Goal: Use online tool/utility: Use online tool/utility

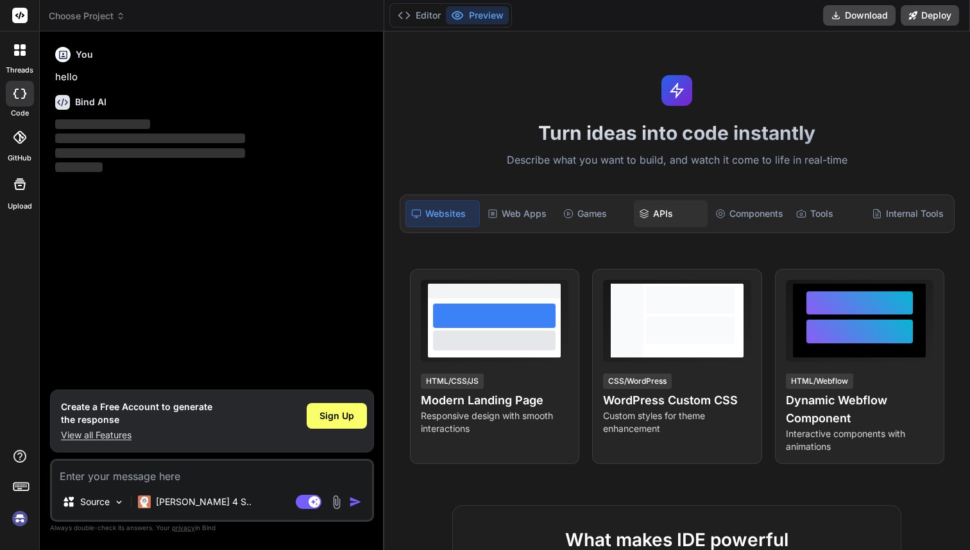
click at [657, 209] on div "APIs" at bounding box center [670, 213] width 73 height 27
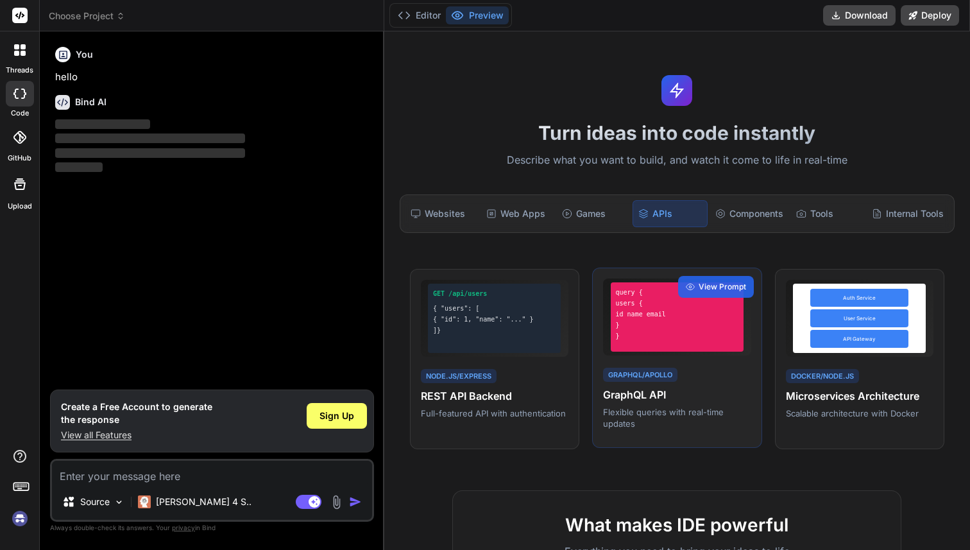
type textarea "x"
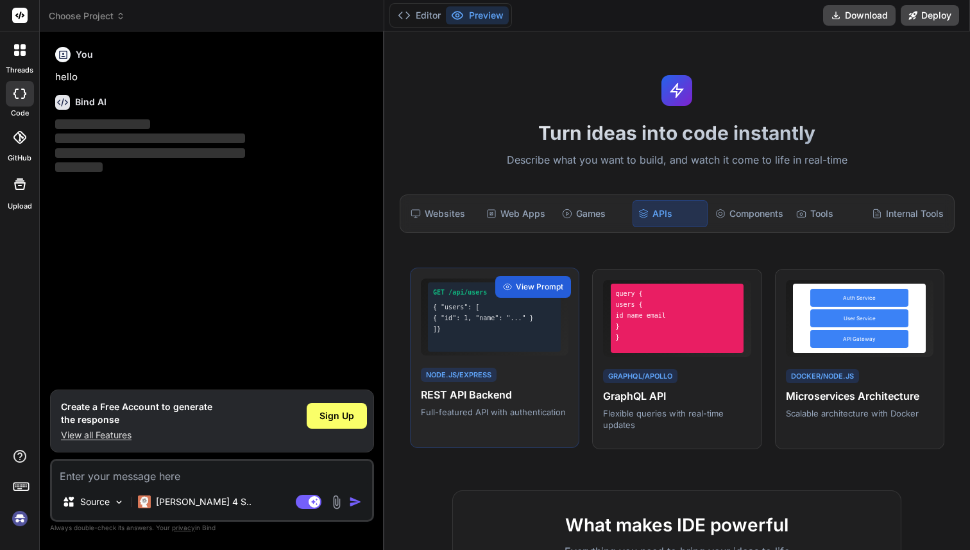
click at [499, 395] on h4 "REST API Backend" at bounding box center [495, 394] width 148 height 15
click at [540, 284] on span "View Prompt" at bounding box center [539, 287] width 47 height 12
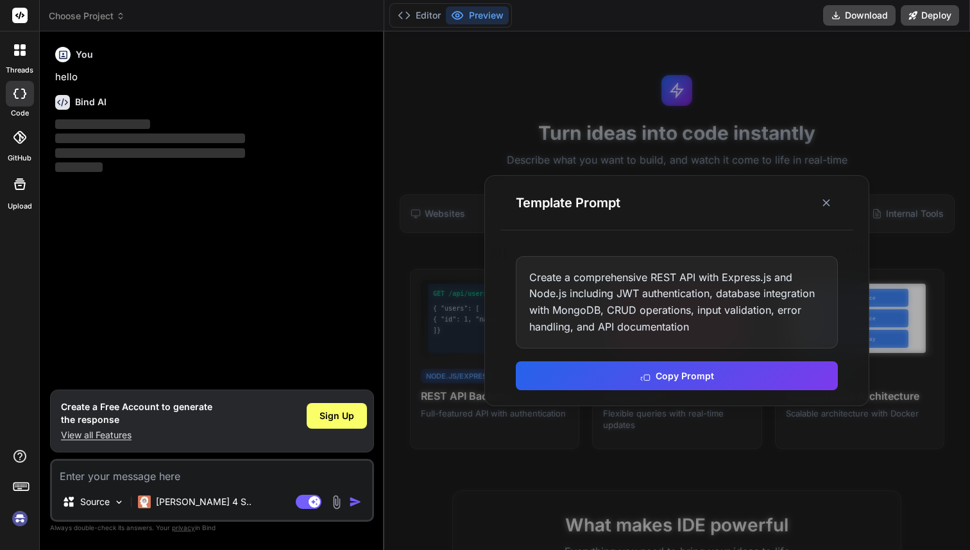
click at [714, 310] on div "Create a comprehensive REST API with Express.js and Node.js including JWT authe…" at bounding box center [677, 302] width 322 height 92
drag, startPoint x: 562, startPoint y: 295, endPoint x: 723, endPoint y: 274, distance: 162.4
click at [723, 274] on div "Create a comprehensive REST API with Express.js and Node.js including JWT authe…" at bounding box center [677, 302] width 322 height 92
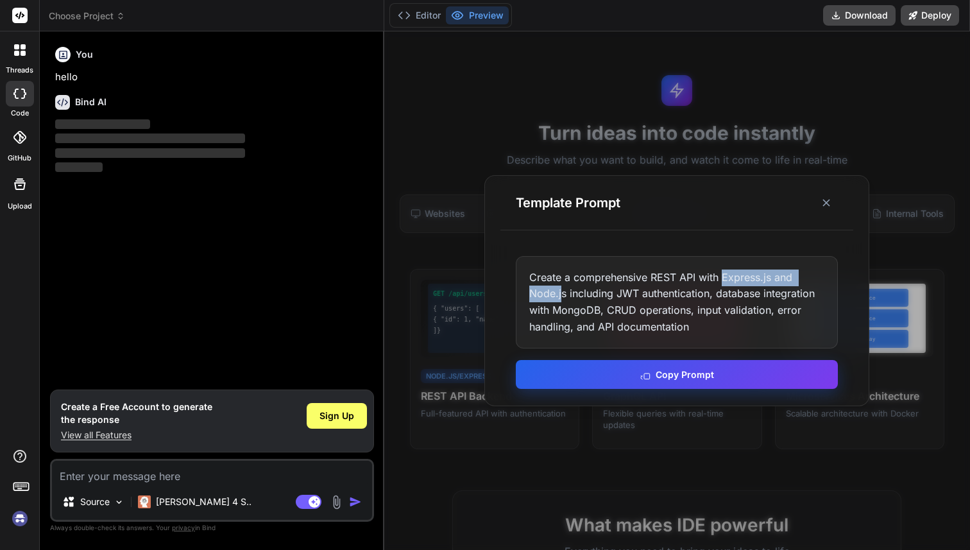
click at [718, 374] on button "Copy Prompt" at bounding box center [677, 374] width 322 height 29
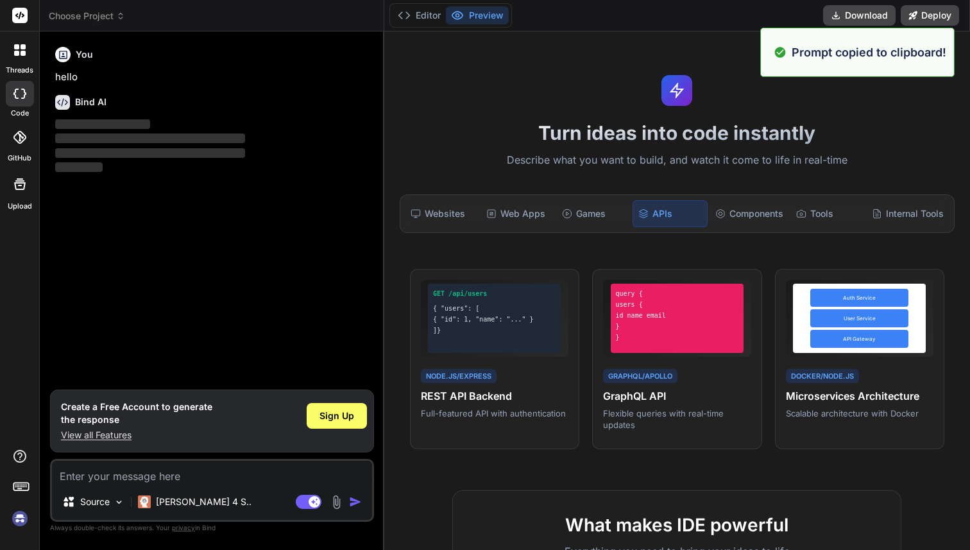
click at [183, 478] on textarea at bounding box center [212, 471] width 320 height 23
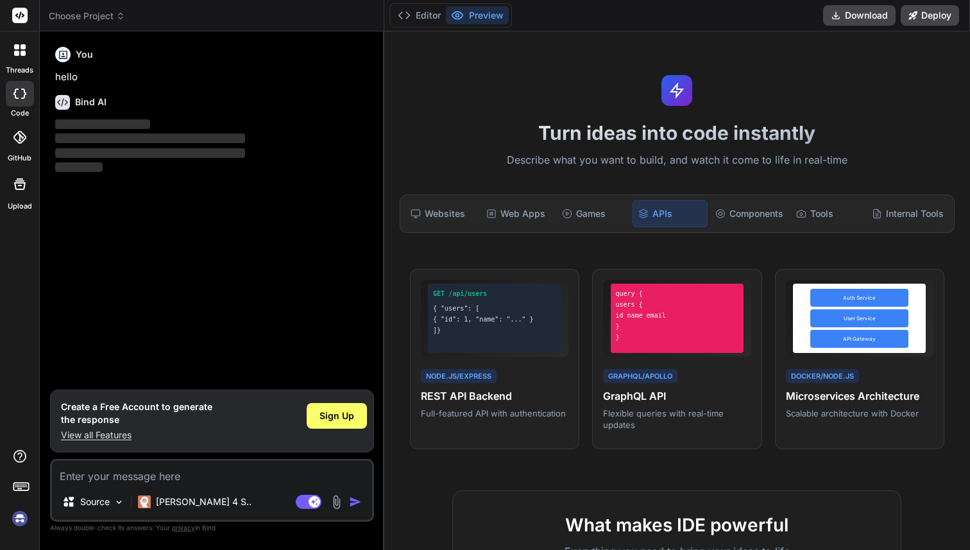
paste textarea "Create a comprehensive REST API with Express.js and Node.js including JWT authe…"
type textarea "Create a comprehensive REST API with Express.js and Node.js including JWT authe…"
type textarea "x"
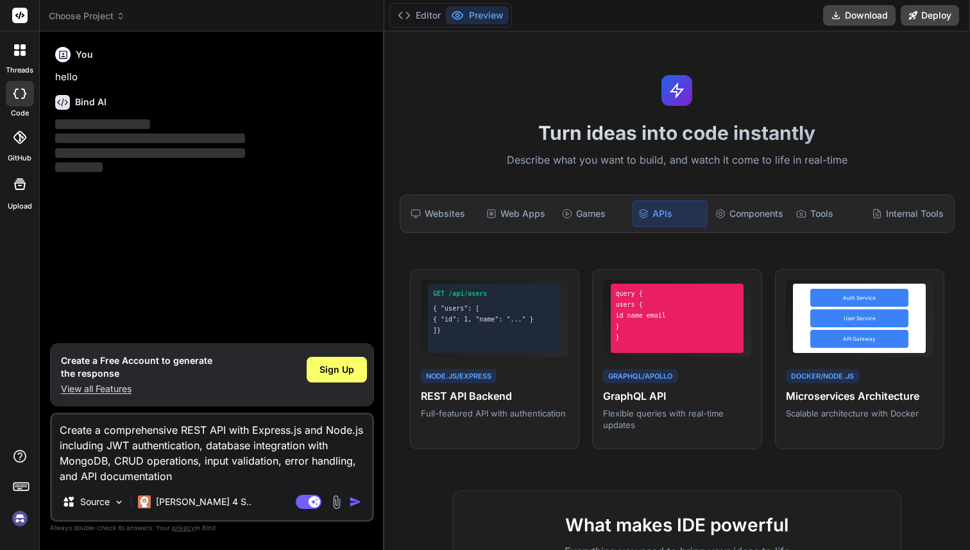
drag, startPoint x: 363, startPoint y: 431, endPoint x: 253, endPoint y: 425, distance: 109.8
click at [253, 425] on textarea "Create a comprehensive REST API with Express.js and Node.js including JWT authe…" at bounding box center [212, 448] width 320 height 69
type textarea "Create a comprehensive REST API with S including JWT authentication, database i…"
type textarea "x"
type textarea "Create a comprehensive REST API with Sp including JWT authentication, database …"
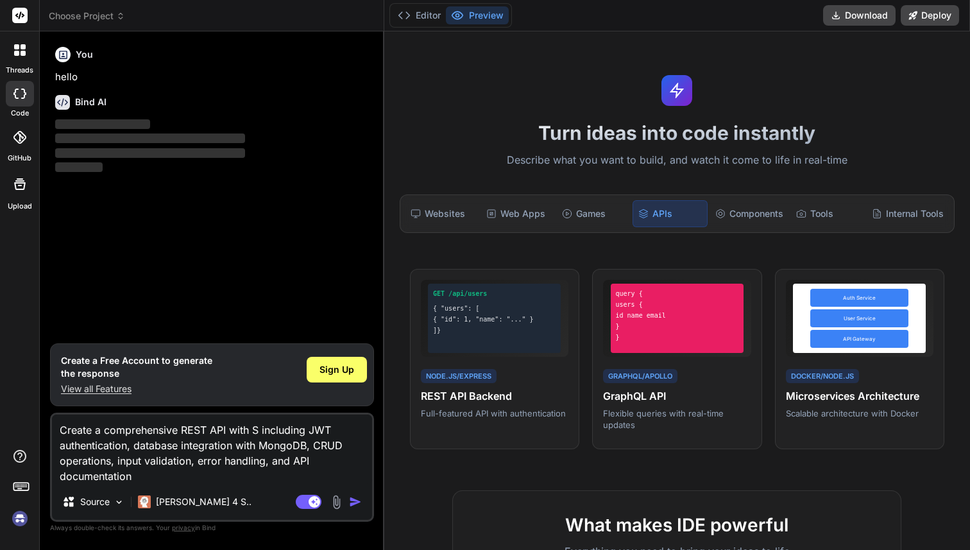
type textarea "x"
type textarea "Create a comprehensive REST API with Spr including JWT authentication, database…"
type textarea "x"
type textarea "Create a comprehensive REST API with Spri including JWT authentication, databas…"
type textarea "x"
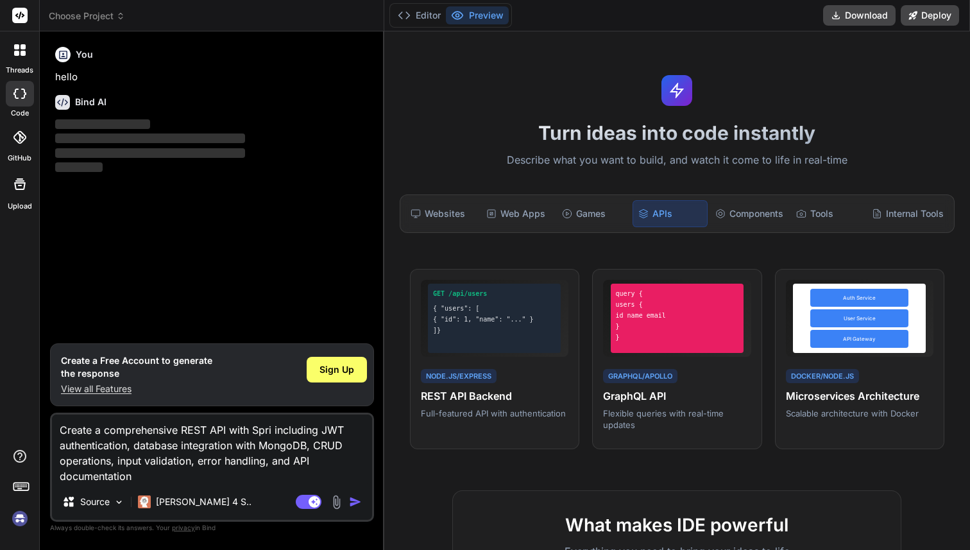
type textarea "Create a comprehensive REST API with Sprin including JWT authentication, databa…"
type textarea "x"
type textarea "Create a comprehensive REST API with Spring including JWT authentication, datab…"
type textarea "x"
type textarea "Create a comprehensive REST API with Springb including JWT authentication, data…"
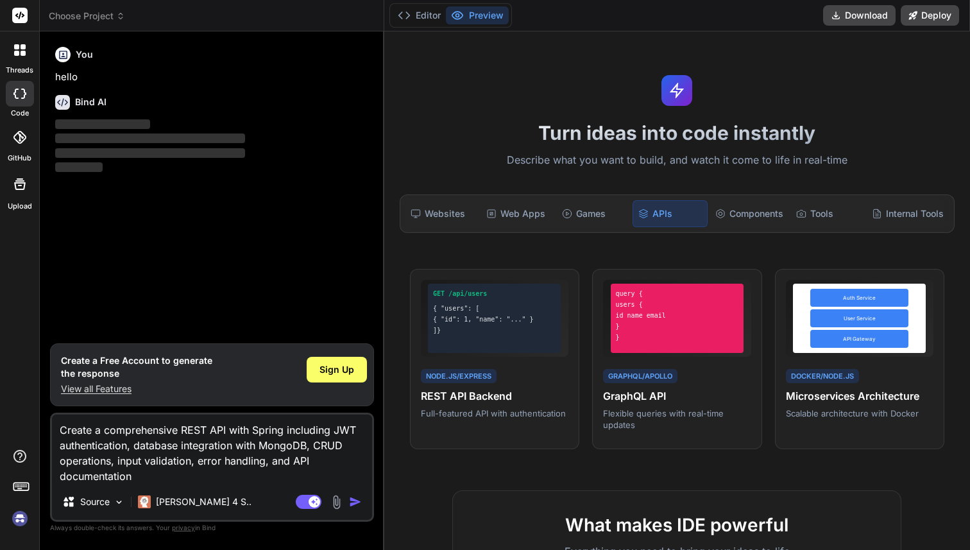
type textarea "x"
type textarea "Create a comprehensive REST API with Springbo including JWT authentication, dat…"
type textarea "x"
type textarea "Create a comprehensive REST API with Springboo including JWT authentication, da…"
type textarea "x"
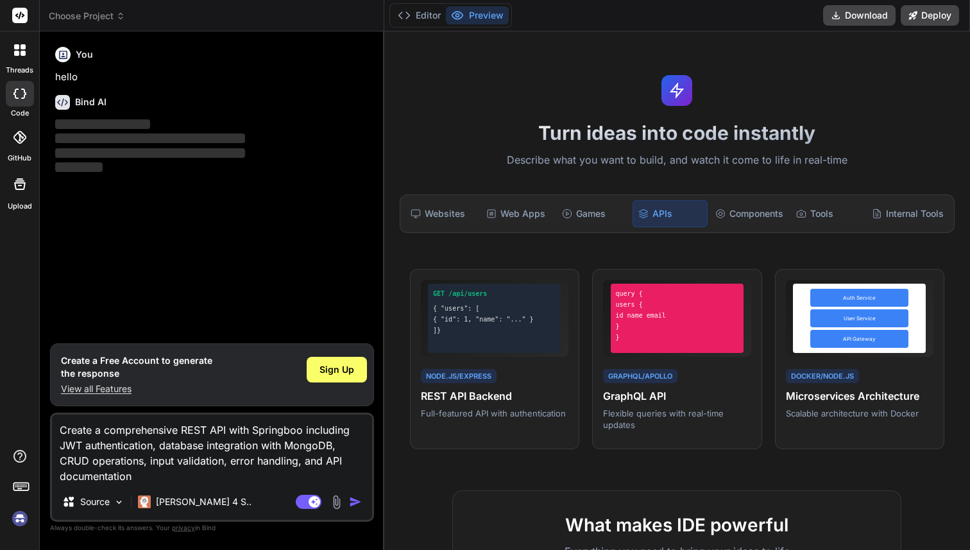
type textarea "Create a comprehensive REST API with Springboot including JWT authentication, d…"
type textarea "x"
type textarea "Create a comprehensive REST API with Springboot, including JWT authentication, …"
type textarea "x"
type textarea "Create a comprehensive REST API with Springboot, including JWT authentication, …"
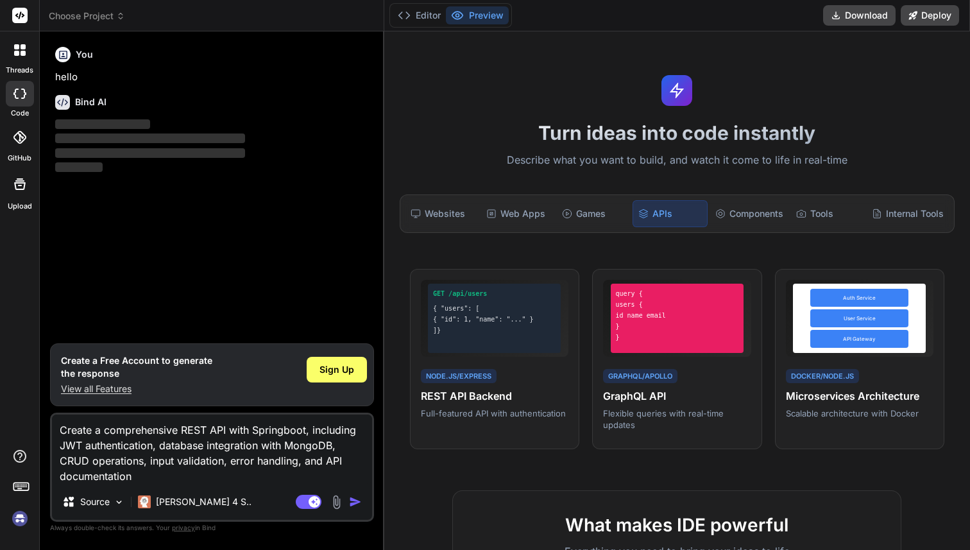
type textarea "x"
type textarea "Create a comprehensive REST API with Springboot, g including JWT authentication…"
type textarea "x"
type textarea "Create a comprehensive REST API with Springboot, gr including JWT authenticatio…"
type textarea "x"
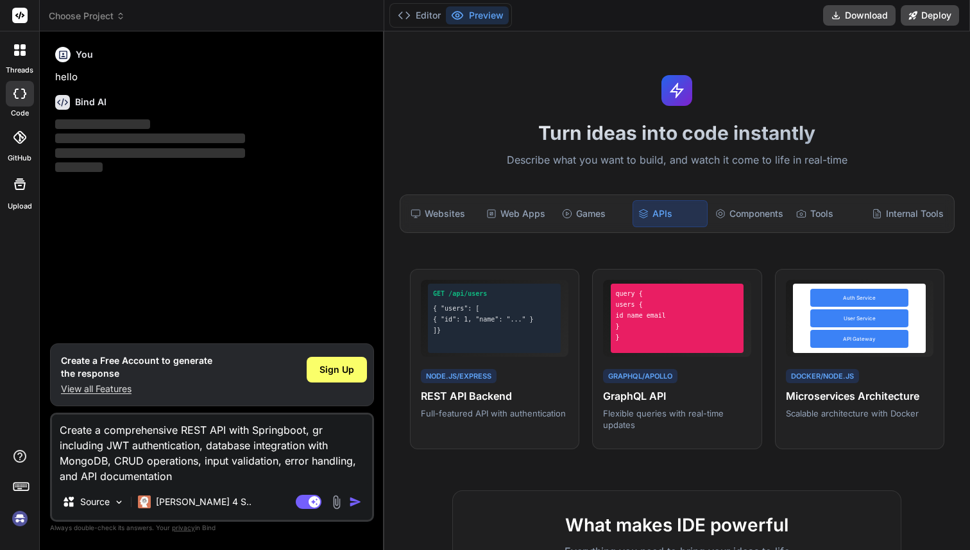
type textarea "Create a comprehensive REST API with Springboot, gra including JWT authenticati…"
type textarea "x"
type textarea "Create a comprehensive REST API with Springboot, grad including JWT authenticat…"
type textarea "x"
type textarea "Create a comprehensive REST API with Springboot, gradl including JWT authentica…"
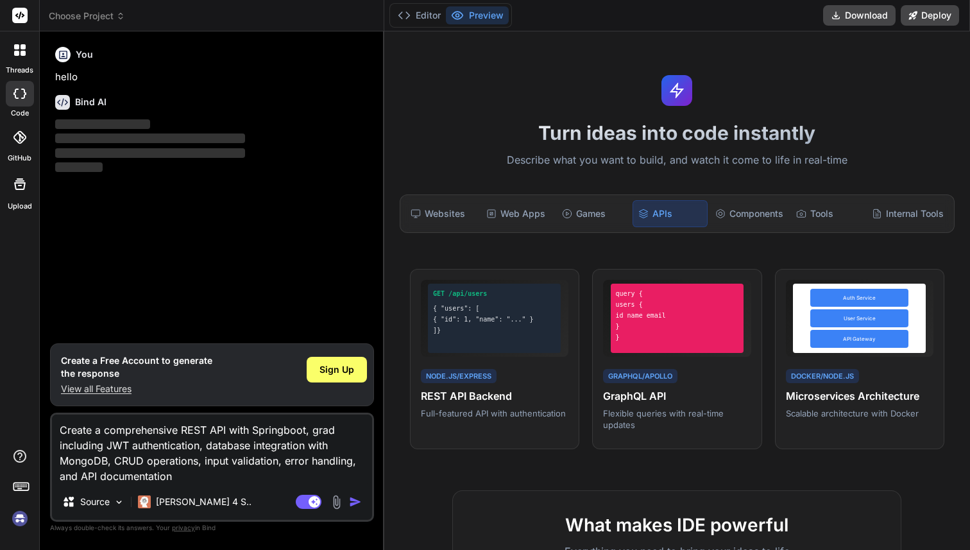
type textarea "x"
type textarea "Create a comprehensive REST API with Springboot, gradle including JWT authentic…"
type textarea "x"
type textarea "Create a comprehensive REST API with Springboot, gradle including JWT authentic…"
type textarea "x"
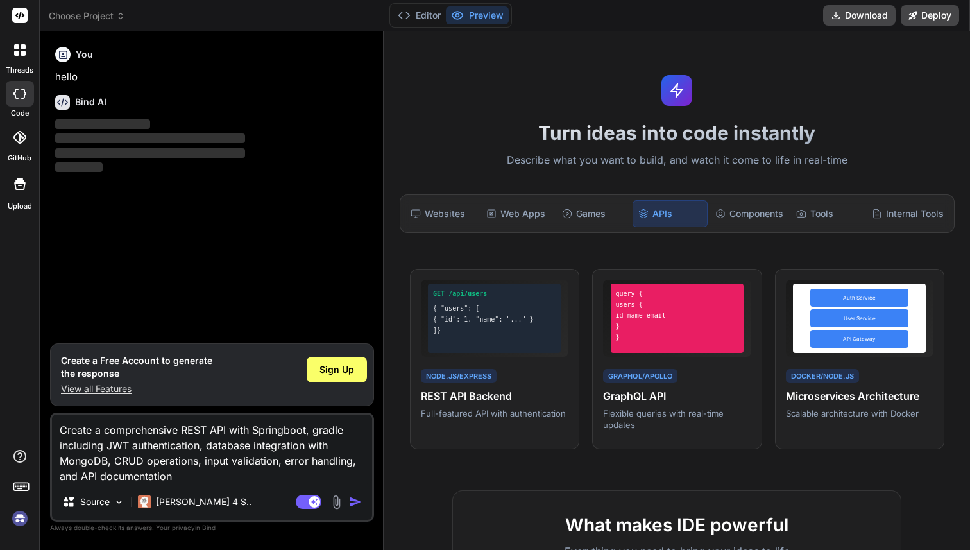
type textarea "Create a comprehensive REST API with Springboot, gradle k including JWT authent…"
type textarea "x"
type textarea "Create a comprehensive REST API with Springboot, gradle kt including JWT authen…"
type textarea "x"
type textarea "Create a comprehensive REST API with Springboot, gradle kts including JWT authe…"
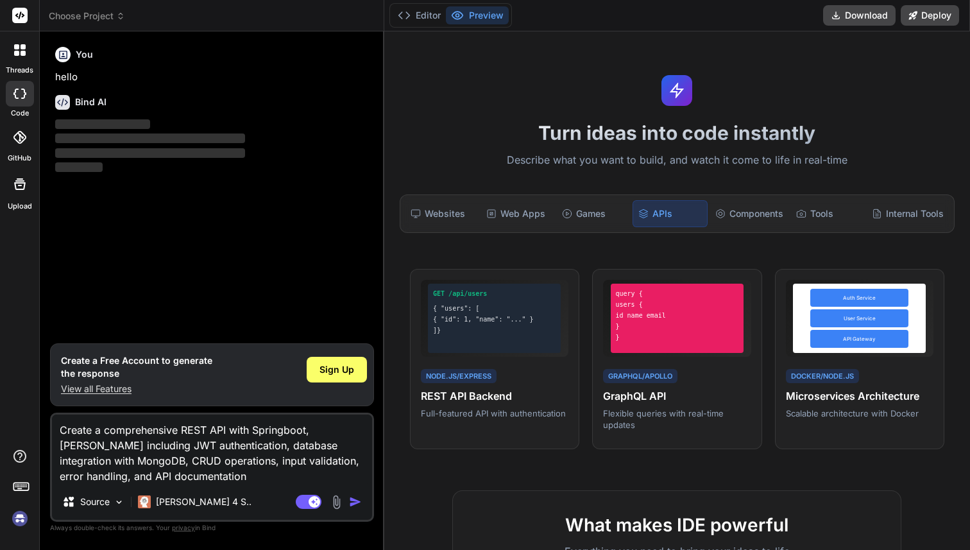
type textarea "x"
type textarea "Create a comprehensive REST API with Springboot, gradle kts including JWT authe…"
type textarea "x"
type textarea "Create a comprehensive REST API with Springboot, gradle kts a including JWT aut…"
type textarea "x"
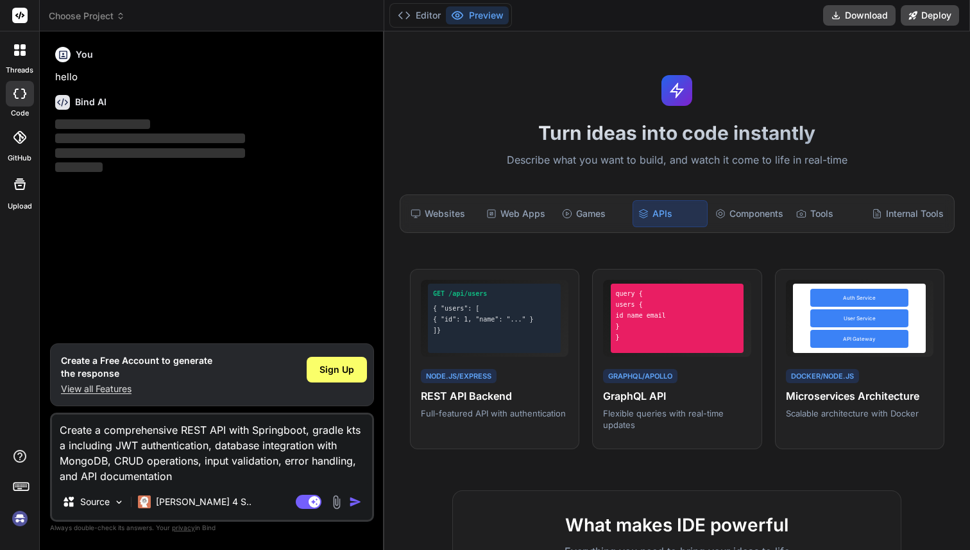
type textarea "Create a comprehensive REST API with Springboot, gradle kts an including JWT au…"
type textarea "x"
type textarea "Create a comprehensive REST API with Springboot, gradle kts and including JWT a…"
type textarea "x"
type textarea "Create a comprehensive REST API with Springboot, gradle kts and including JWT a…"
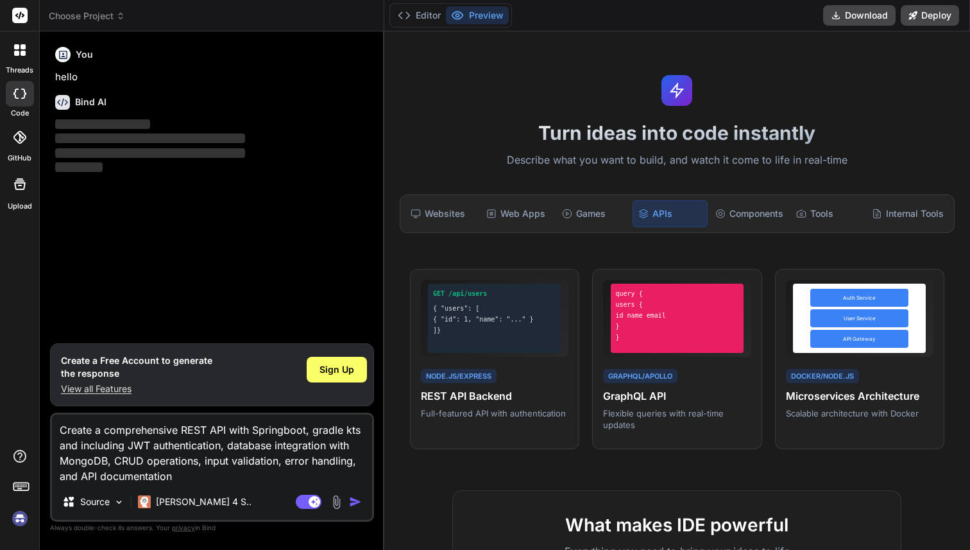
type textarea "x"
type textarea "Create a comprehensive REST API with Springboot, gradle kts and k including JWT…"
type textarea "x"
type textarea "Create a comprehensive REST API with Springboot, gradle kts and ko including JW…"
type textarea "x"
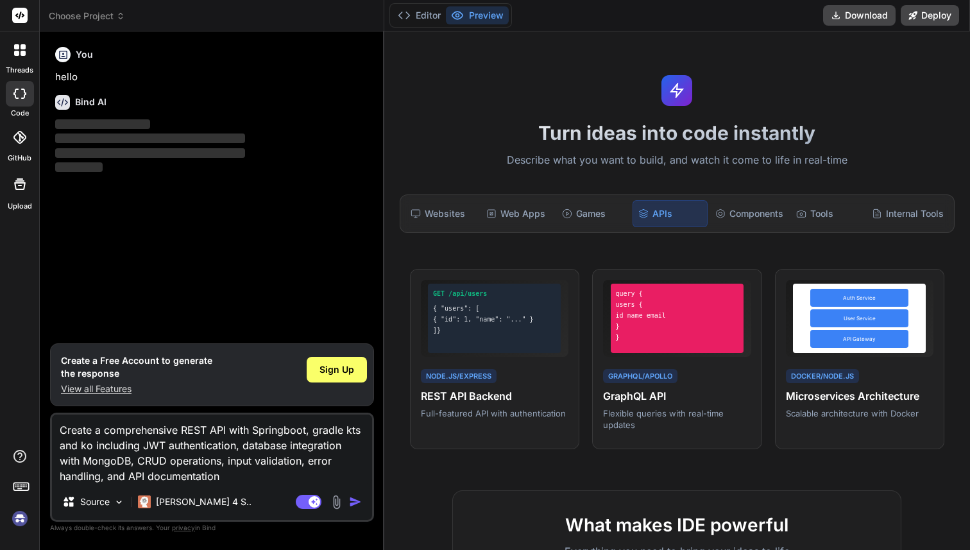
type textarea "Create a comprehensive REST API with Springboot, gradle kts and kot including J…"
type textarea "x"
type textarea "Create a comprehensive REST API with Springboot, gradle kts and kotl including …"
type textarea "x"
type textarea "Create a comprehensive REST API with Springboot, gradle kts and kotli including…"
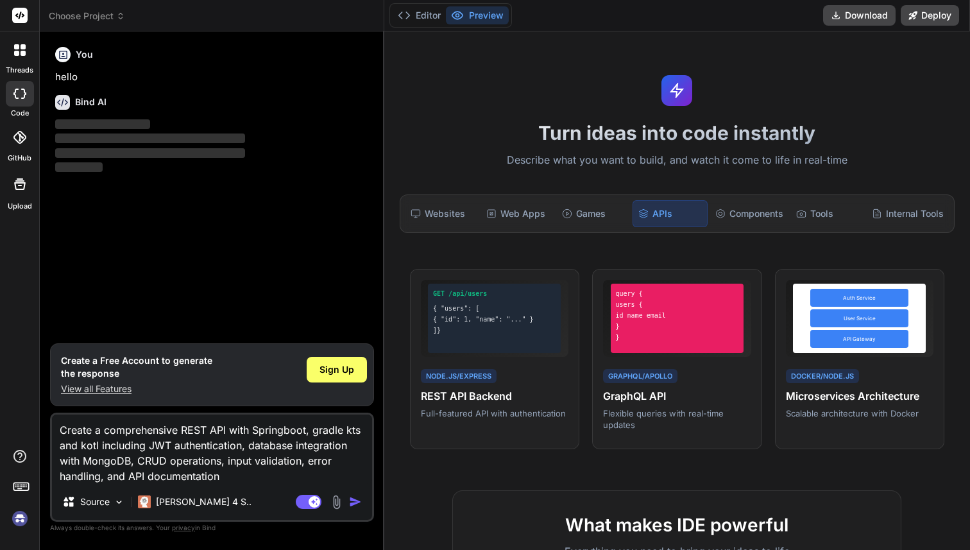
type textarea "x"
type textarea "Create a comprehensive REST API with Springboot, gradle kts and kotlin includin…"
type textarea "x"
type textarea "Create a comprehensive REST API with Springboot, gradle kts and kotlin, includi…"
type textarea "x"
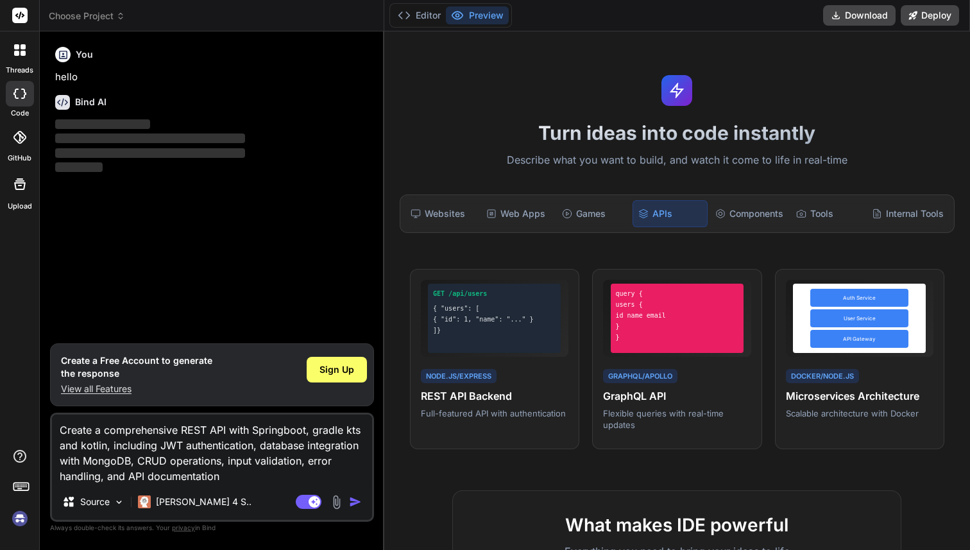
type textarea "Create a comprehensive REST API with Springboot, gradle kts and kotlin, includi…"
type textarea "x"
click at [229, 475] on textarea "Create a comprehensive REST API with Springboot, gradle kts and kotlin, includi…" at bounding box center [212, 448] width 320 height 69
type textarea "Create a comprehensive REST API with Springboot, gradle kts and kotlin, includi…"
type textarea "x"
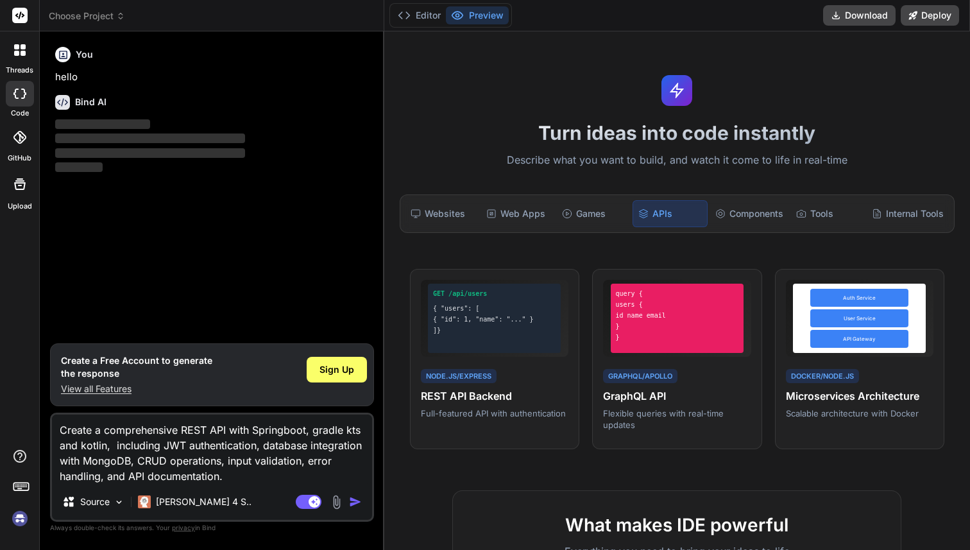
type textarea "Create a comprehensive REST API with Springboot, gradle kts and kotlin, includi…"
type textarea "x"
type textarea "Create a comprehensive REST API with Springboot, gradle kts and kotlin, includi…"
type textarea "x"
type textarea "Create a comprehensive REST API with Springboot, gradle kts and kotlin, includi…"
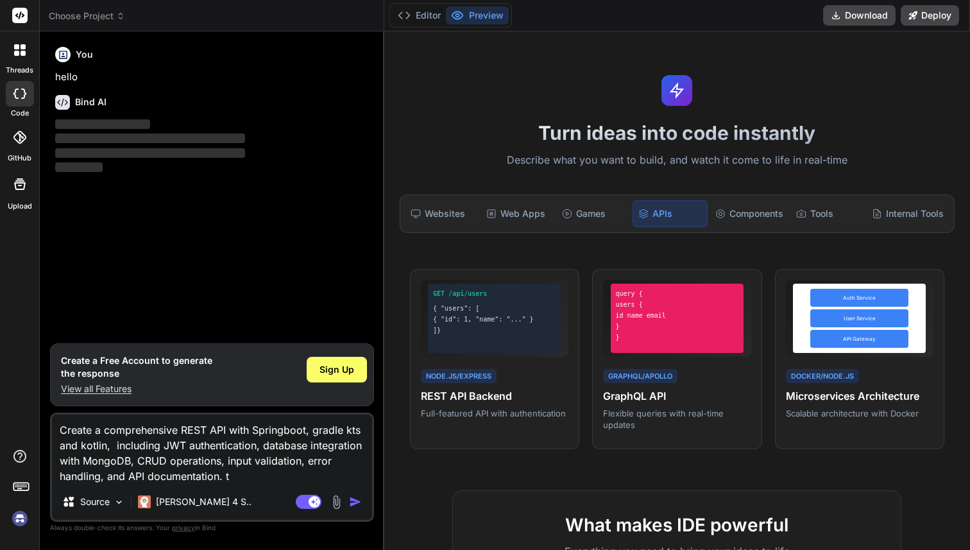
type textarea "x"
type textarea "Create a comprehensive REST API with Springboot, gradle kts and kotlin, includi…"
type textarea "x"
type textarea "Create a comprehensive REST API with Springboot, gradle kts and kotlin, includi…"
type textarea "x"
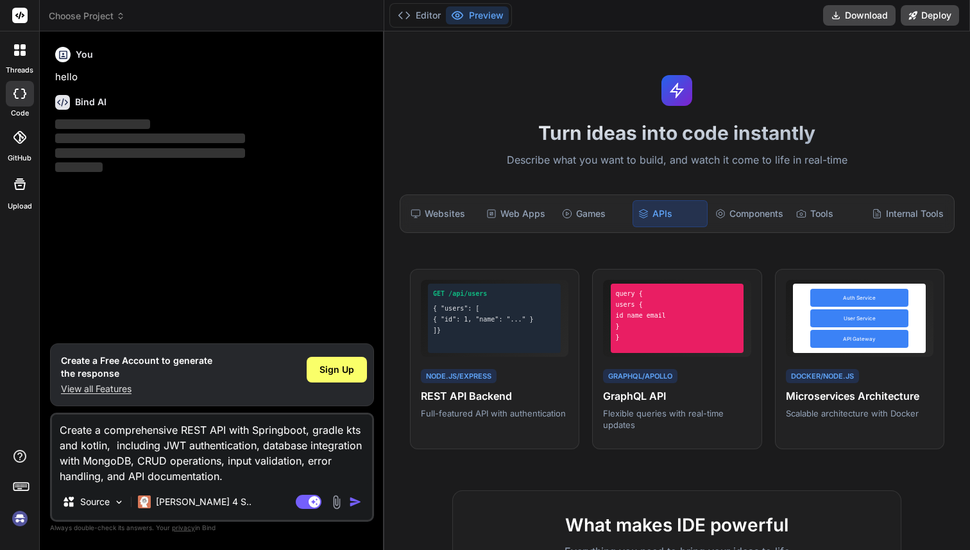
type textarea "Create a comprehensive REST API with Springboot, gradle kts and kotlin, includi…"
type textarea "x"
type textarea "Create a comprehensive REST API with Springboot, gradle kts and kotlin, includi…"
type textarea "x"
type textarea "Create a comprehensive REST API with Springboot, gradle kts and kotlin, includi…"
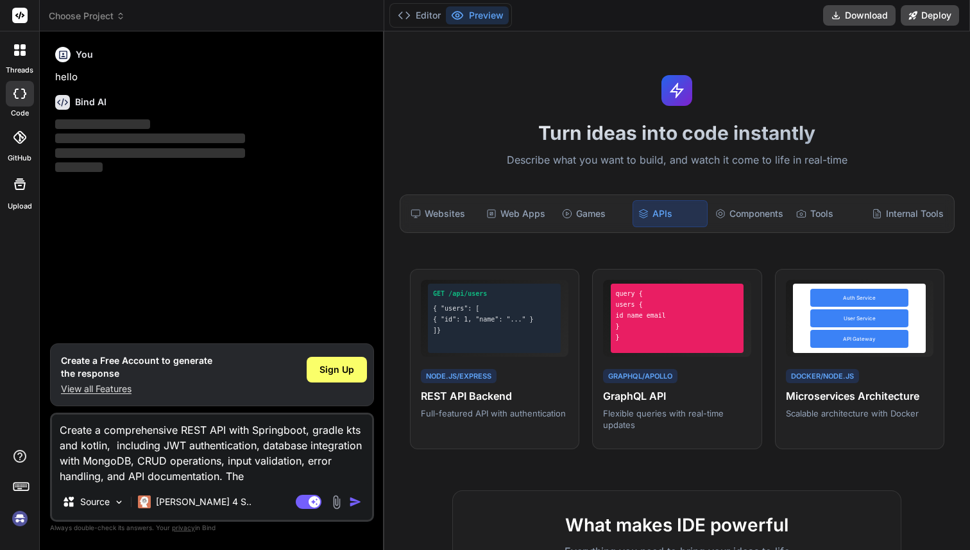
type textarea "x"
type textarea "Create a comprehensive REST API with Springboot, gradle kts and kotlin, includi…"
type textarea "x"
type textarea "Create a comprehensive REST API with Springboot, gradle kts and kotlin, includi…"
type textarea "x"
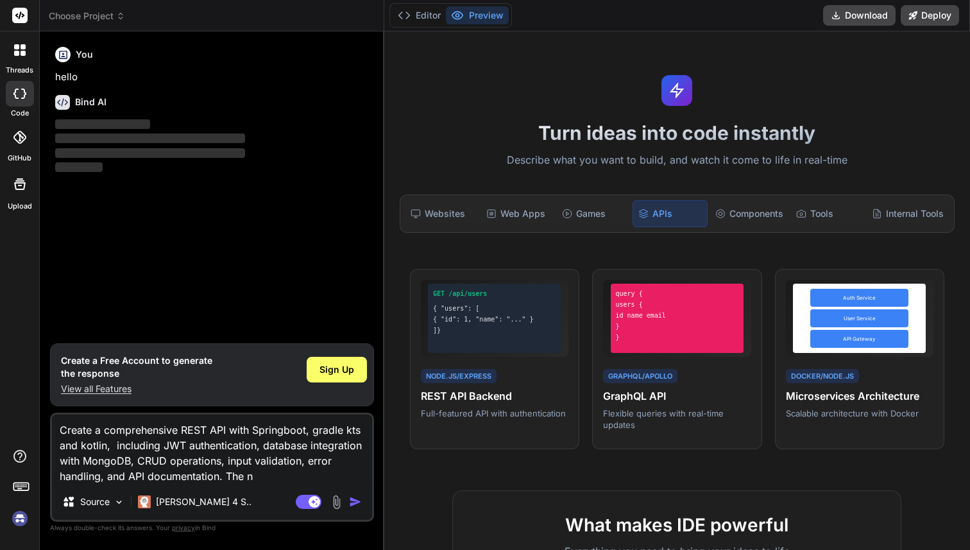
type textarea "Create a comprehensive REST API with Springboot, gradle kts and kotlin, includi…"
type textarea "x"
type textarea "Create a comprehensive REST API with Springboot, gradle kts and kotlin, includi…"
type textarea "x"
type textarea "Create a comprehensive REST API with Springboot, gradle kts and kotlin, includi…"
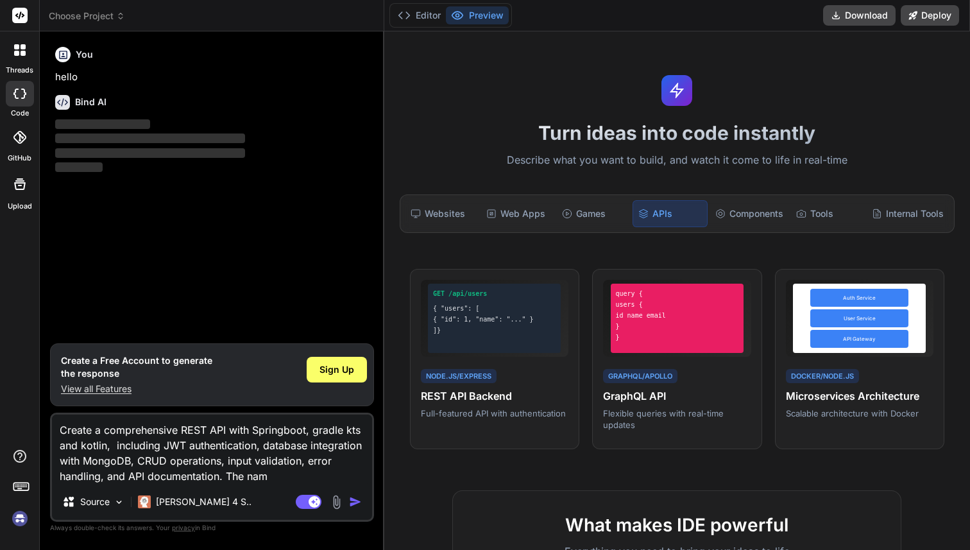
type textarea "x"
type textarea "Create a comprehensive REST API with Springboot, gradle kts and kotlin, includi…"
type textarea "x"
type textarea "Create a comprehensive REST API with Springboot, gradle kts and kotlin, includi…"
type textarea "x"
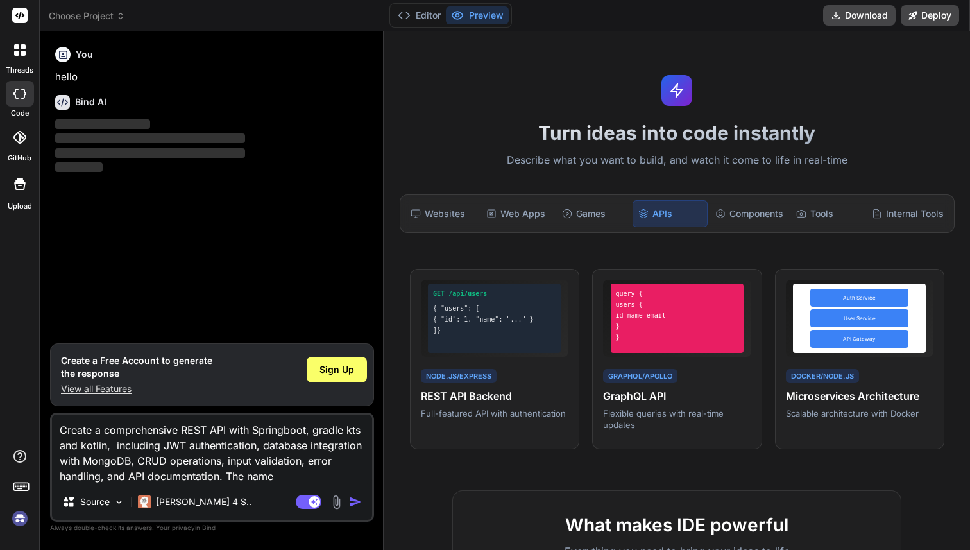
type textarea "Create a comprehensive REST API with Springboot, gradle kts and kotlin, includi…"
type textarea "x"
type textarea "Create a comprehensive REST API with Springboot, gradle kts and kotlin, includi…"
type textarea "x"
type textarea "Create a comprehensive REST API with Springboot, gradle kts and kotlin, includi…"
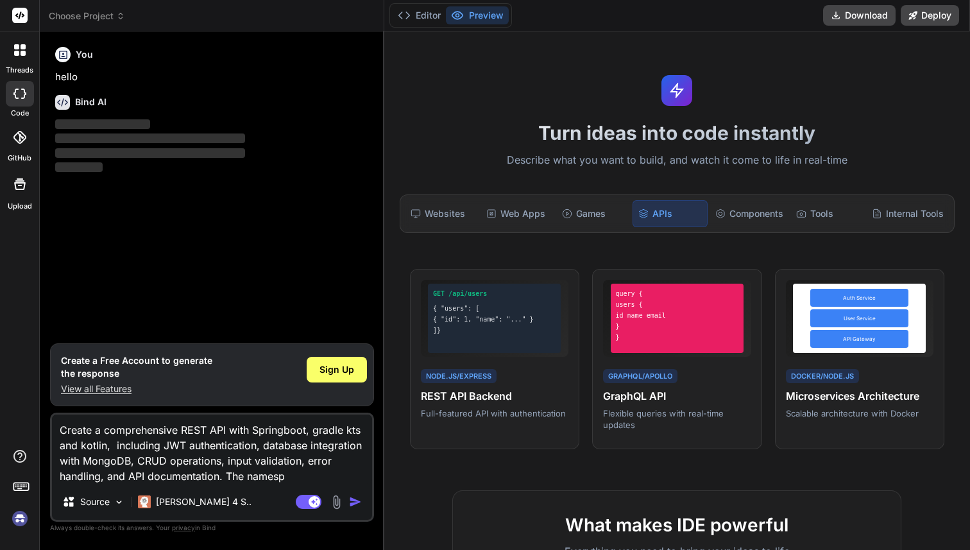
type textarea "x"
type textarea "Create a comprehensive REST API with Springboot, gradle kts and kotlin, includi…"
type textarea "x"
type textarea "Create a comprehensive REST API with Springboot, gradle kts and kotlin, includi…"
type textarea "x"
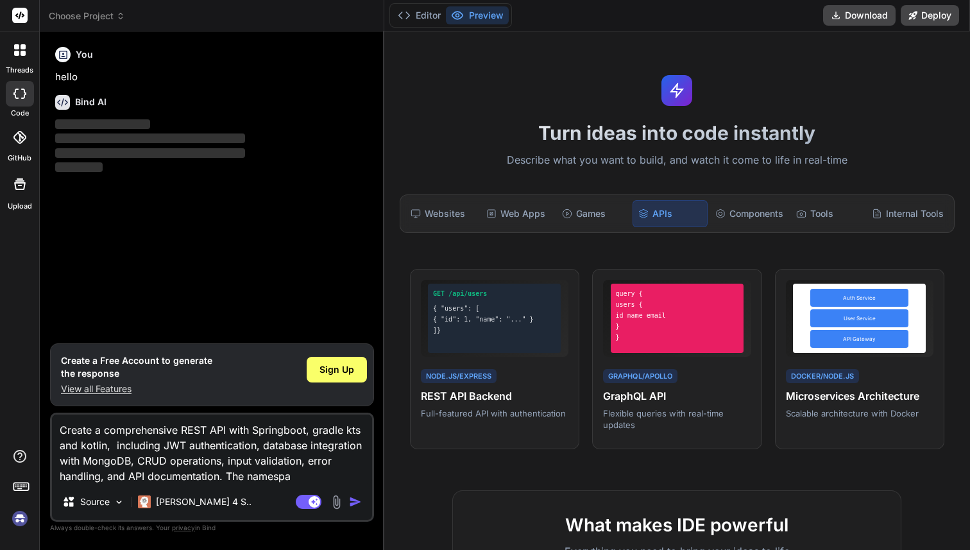
type textarea "Create a comprehensive REST API with Springboot, gradle kts and kotlin, includi…"
type textarea "x"
type textarea "Create a comprehensive REST API with Springboot, gradle kts and kotlin, includi…"
type textarea "x"
type textarea "Create a comprehensive REST API with Springboot, gradle kts and kotlin, includi…"
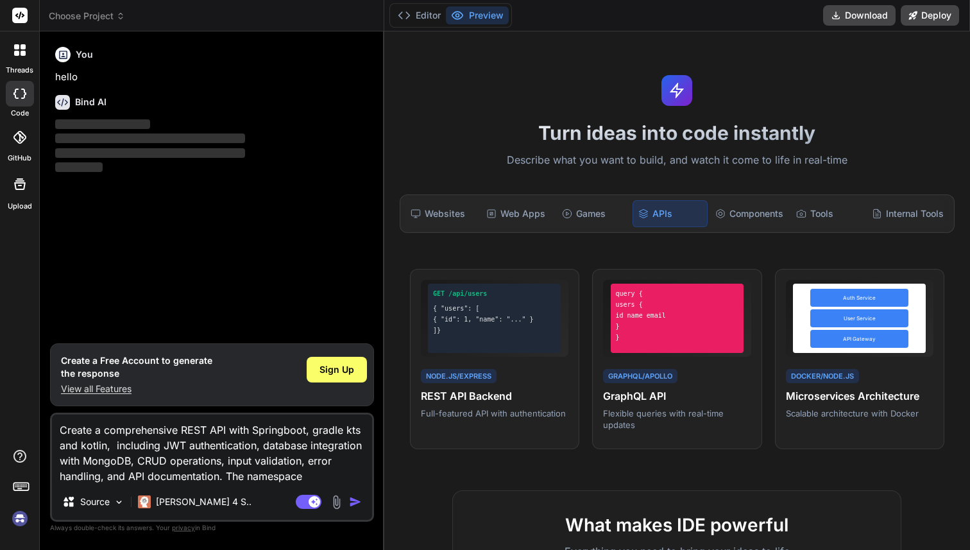
type textarea "x"
type textarea "Create a comprehensive REST API with Springboot, gradle kts and kotlin, includi…"
type textarea "x"
type textarea "Create a comprehensive REST API with Springboot, gradle kts and kotlin, includi…"
type textarea "x"
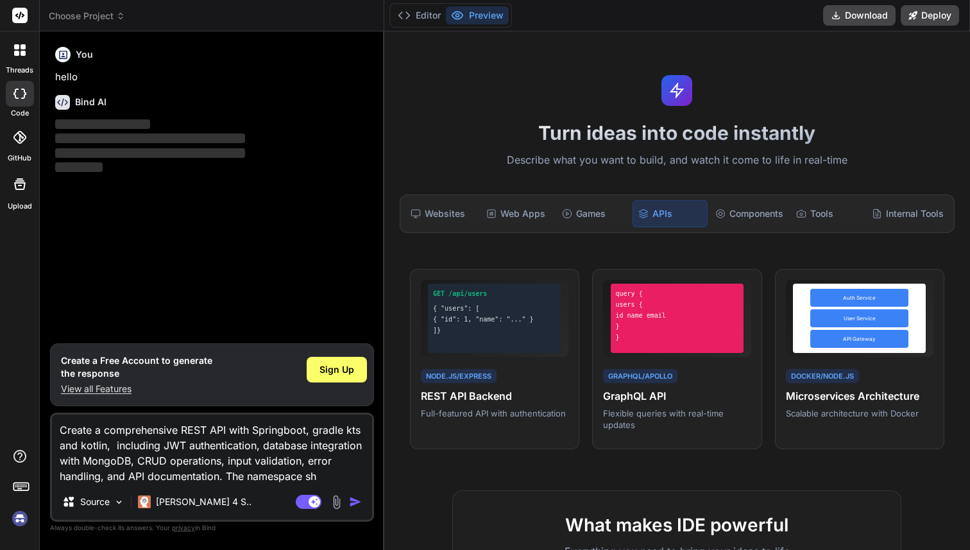
type textarea "Create a comprehensive REST API with Springboot, gradle kts and kotlin, includi…"
type textarea "x"
type textarea "Create a comprehensive REST API with Springboot, gradle kts and kotlin, includi…"
type textarea "x"
type textarea "Create a comprehensive REST API with Springboot, gradle kts and kotlin, includi…"
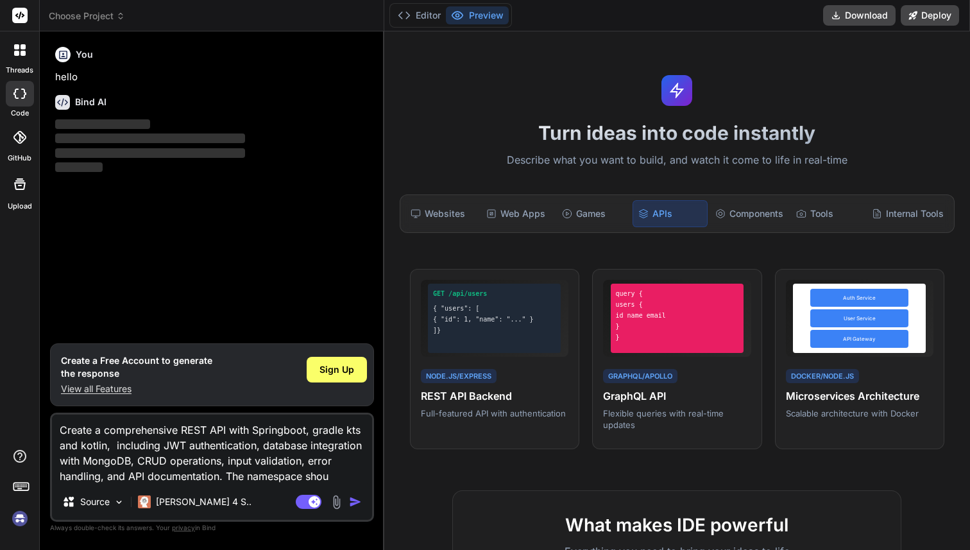
type textarea "x"
type textarea "Create a comprehensive REST API with Springboot, gradle kts and kotlin, includi…"
type textarea "x"
type textarea "Create a comprehensive REST API with Springboot, gradle kts and kotlin, includi…"
type textarea "x"
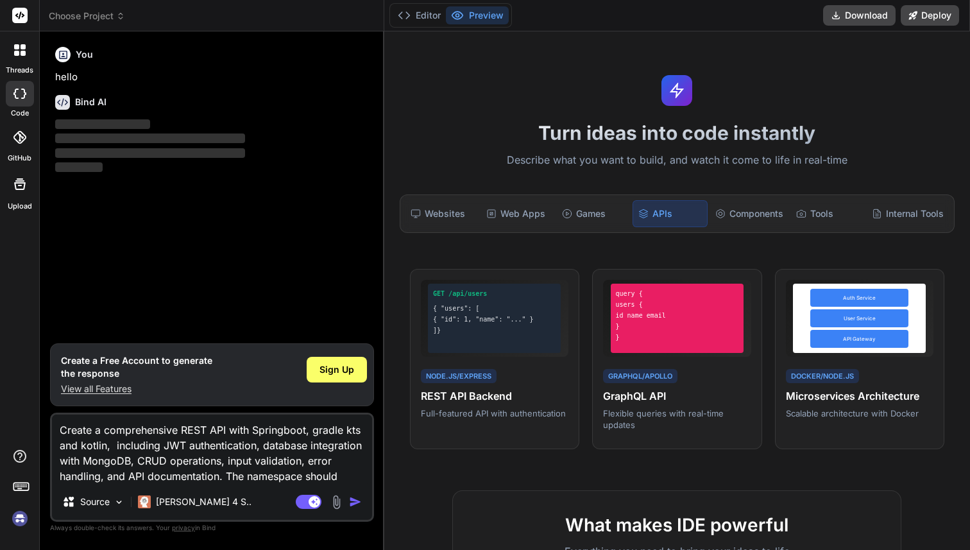
type textarea "Create a comprehensive REST API with Springboot, gradle kts and kotlin, includi…"
type textarea "x"
type textarea "Create a comprehensive REST API with Springboot, gradle kts and kotlin, includi…"
type textarea "x"
type textarea "Create a comprehensive REST API with Springboot, gradle kts and kotlin, includi…"
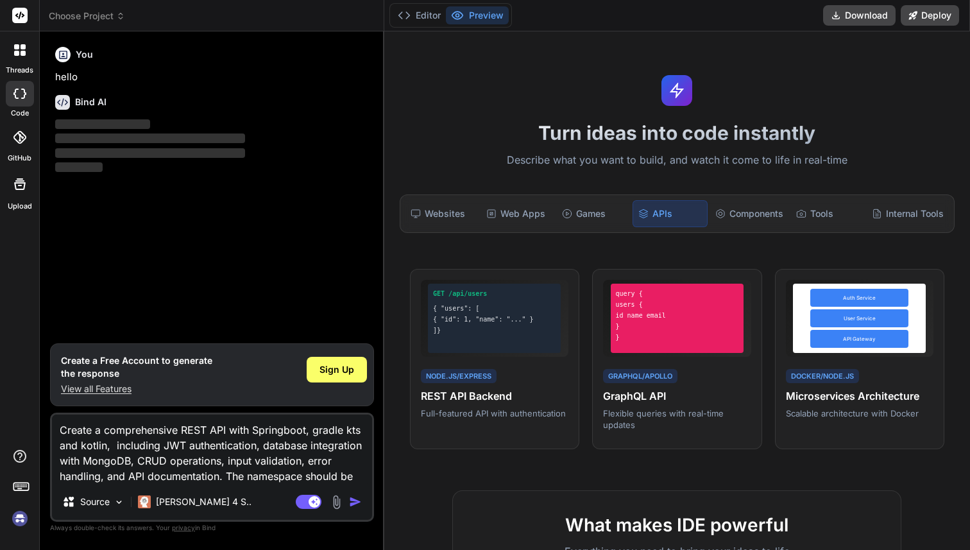
type textarea "x"
type textarea "Create a comprehensive REST API with Springboot, gradle kts and kotlin, includi…"
type textarea "x"
type textarea "Create a comprehensive REST API with Springboot, gradle kts and kotlin, includi…"
type textarea "x"
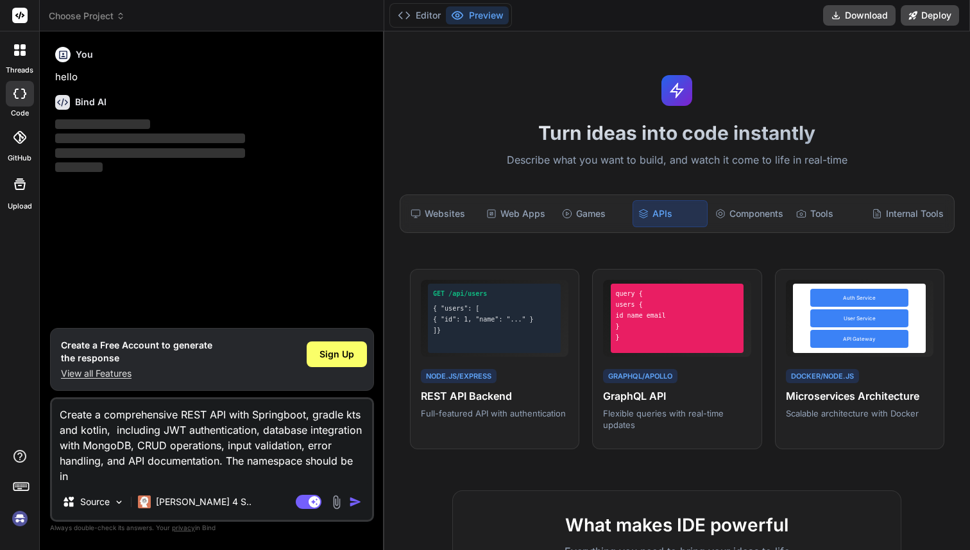
type textarea "Create a comprehensive REST API with Springboot, gradle kts and kotlin, includi…"
type textarea "x"
type textarea "Create a comprehensive REST API with Springboot, gradle kts and kotlin, includi…"
type textarea "x"
type textarea "Create a comprehensive REST API with Springboot, gradle kts and kotlin, includi…"
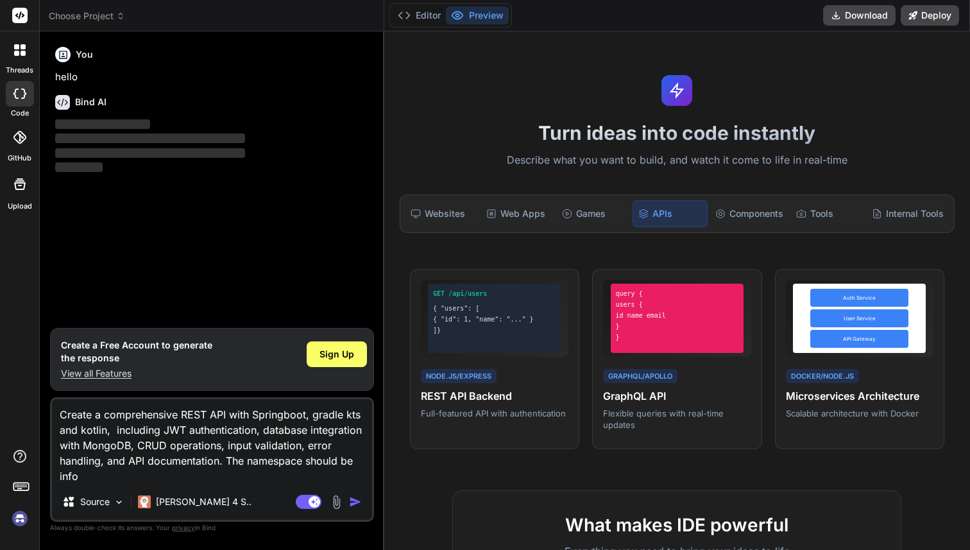
type textarea "x"
type textarea "Create a comprehensive REST API with Springboot, gradle kts and kotlin, includi…"
type textarea "x"
type textarea "Create a comprehensive REST API with Springboot, gradle kts and kotlin, includi…"
type textarea "x"
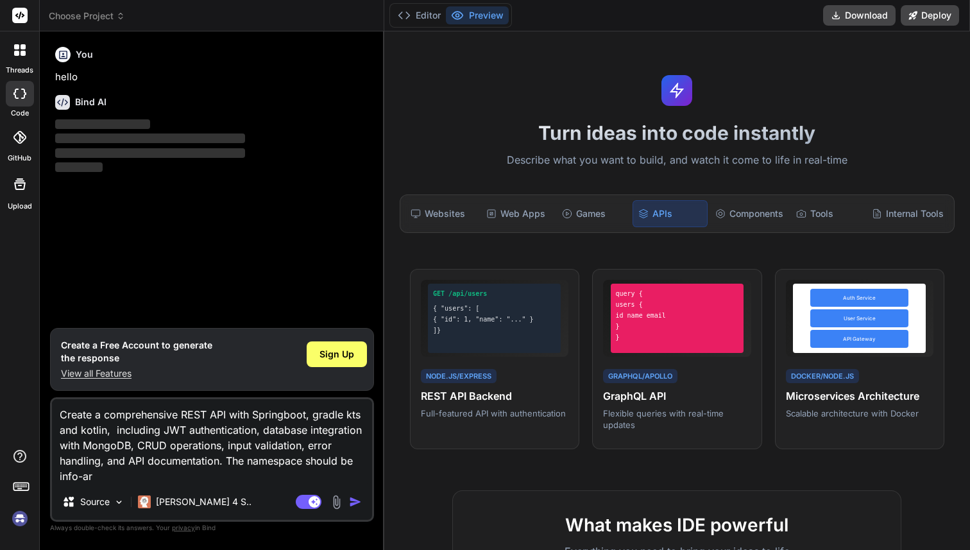
type textarea "Create a comprehensive REST API with Springboot, gradle kts and kotlin, includi…"
type textarea "x"
type textarea "Create a comprehensive REST API with Springboot, gradle kts and kotlin, includi…"
type textarea "x"
type textarea "Create a comprehensive REST API with Springboot, gradle kts and kotlin, includi…"
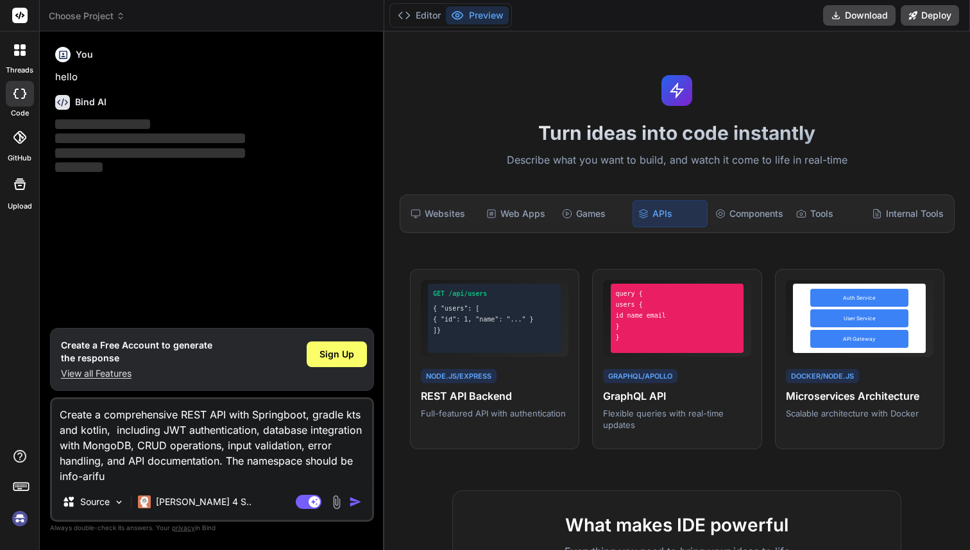
type textarea "x"
type textarea "Create a comprehensive REST API with Springboot, gradle kts and kotlin, includi…"
type textarea "x"
type textarea "Create a comprehensive REST API with Springboot, gradle kts and kotlin, includi…"
type textarea "x"
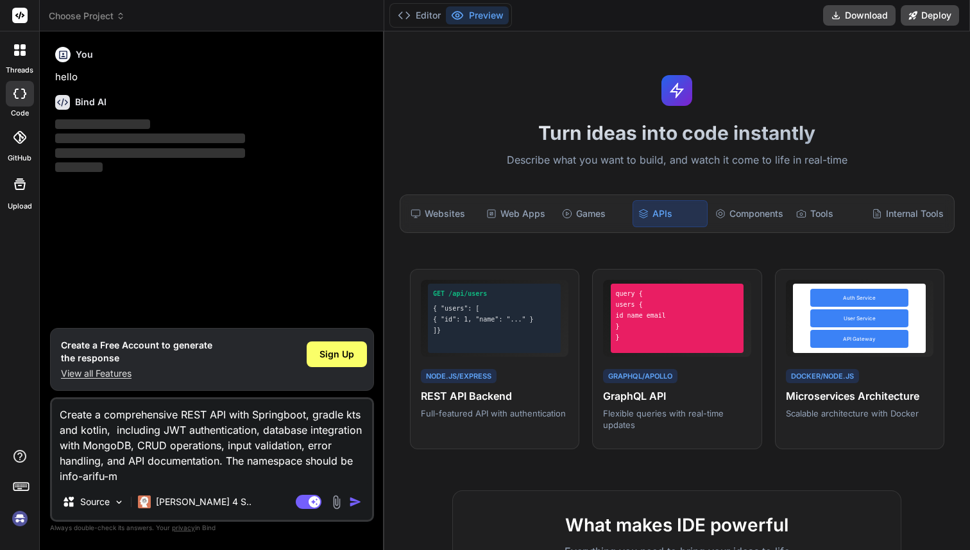
type textarea "Create a comprehensive REST API with Springboot, gradle kts and kotlin, includi…"
type textarea "x"
type textarea "Create a comprehensive REST API with Springboot, gradle kts and kotlin, includi…"
type textarea "x"
type textarea "Create a comprehensive REST API with Springboot, gradle kts and kotlin, includi…"
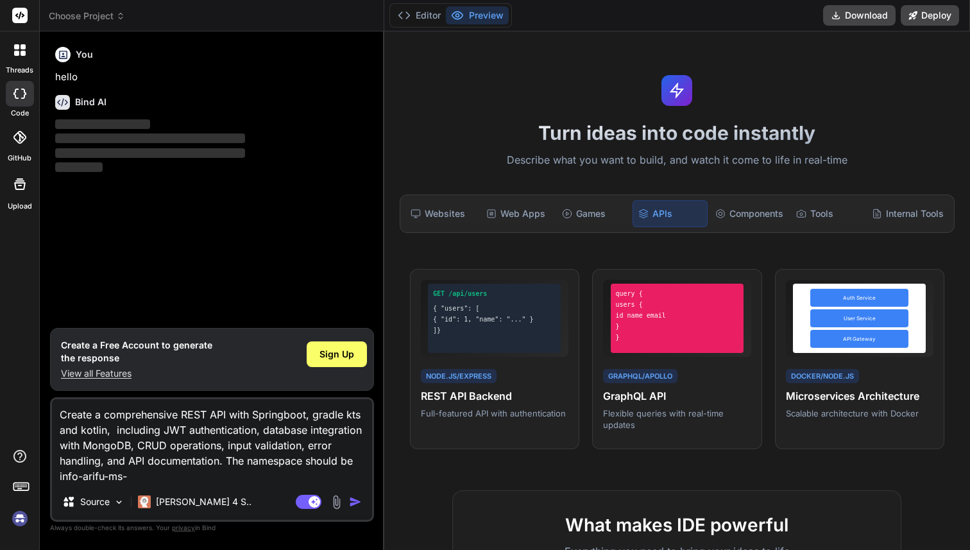
type textarea "x"
type textarea "Create a comprehensive REST API with Springboot, gradle kts and kotlin, includi…"
type textarea "x"
type textarea "Create a comprehensive REST API with Springboot, gradle kts and kotlin, includi…"
type textarea "x"
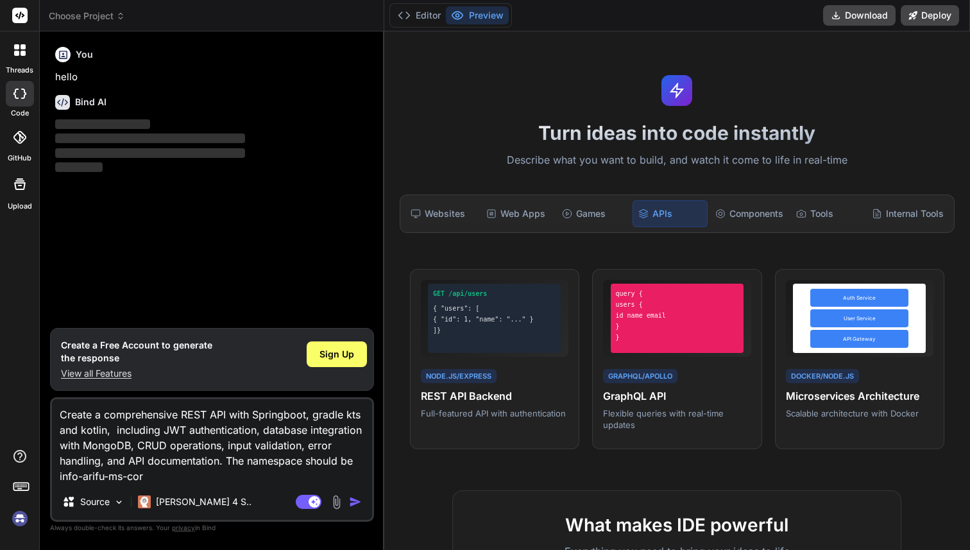
type textarea "Create a comprehensive REST API with Springboot, gradle kts and kotlin, includi…"
type textarea "x"
type textarea "Create a comprehensive REST API with Springboot, gradle kts and kotlin, includi…"
click at [357, 502] on img "button" at bounding box center [355, 501] width 13 height 13
click at [358, 498] on img "button" at bounding box center [355, 501] width 13 height 13
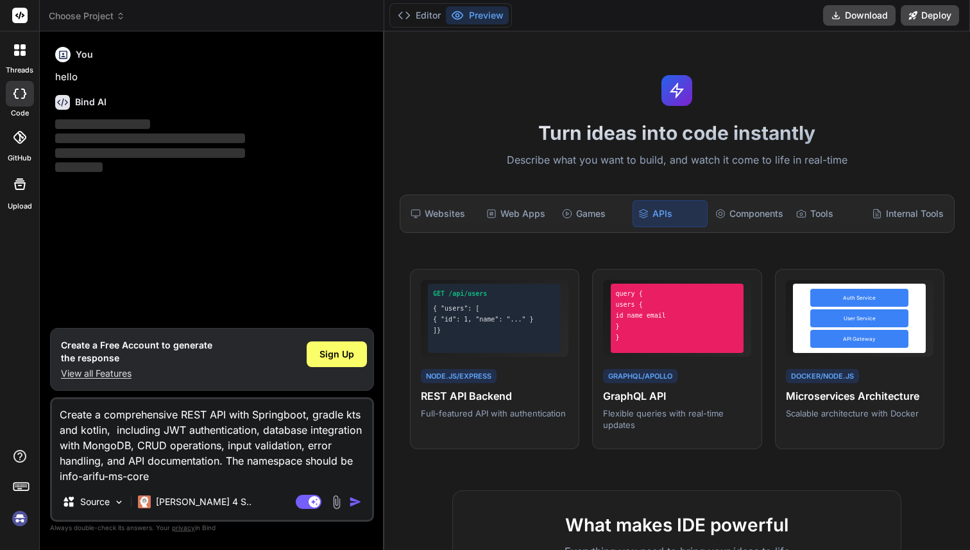
click at [281, 428] on textarea "Create a comprehensive REST API with Springboot, gradle kts and kotlin, includi…" at bounding box center [212, 441] width 320 height 85
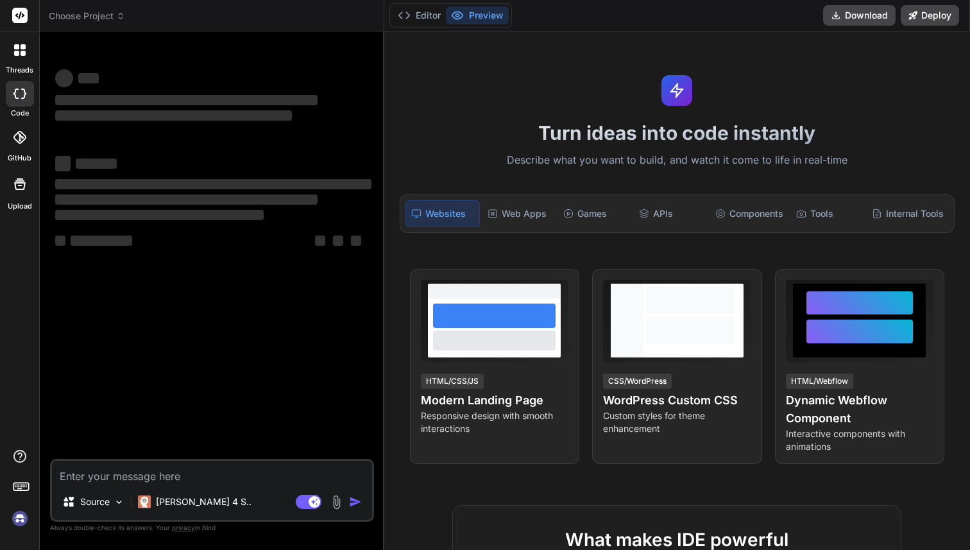
type textarea "x"
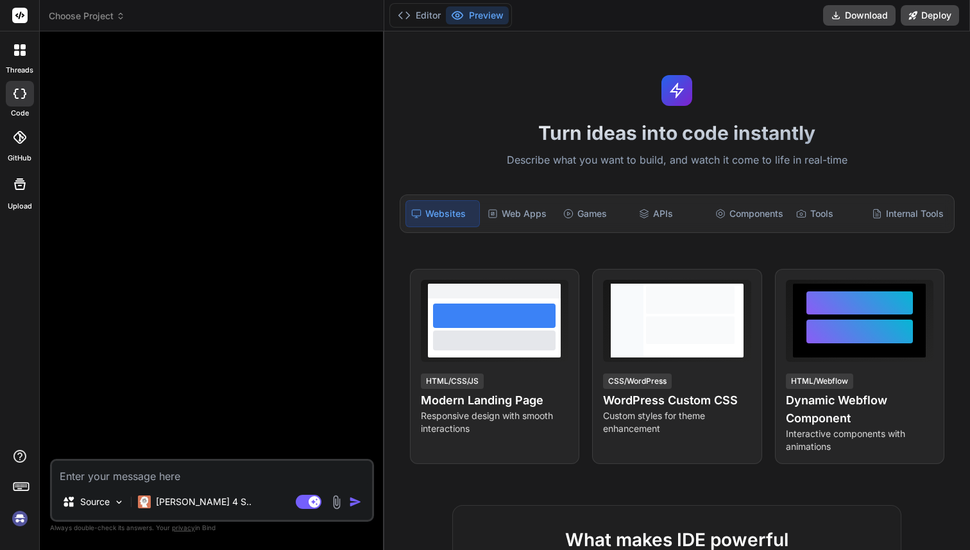
click at [259, 470] on textarea at bounding box center [212, 471] width 320 height 23
paste textarea "Create a comprehensive REST API with Springboot, gradle kts and kotlin, includi…"
type textarea "Create a comprehensive REST API with Springboot, gradle kts and kotlin, includi…"
type textarea "x"
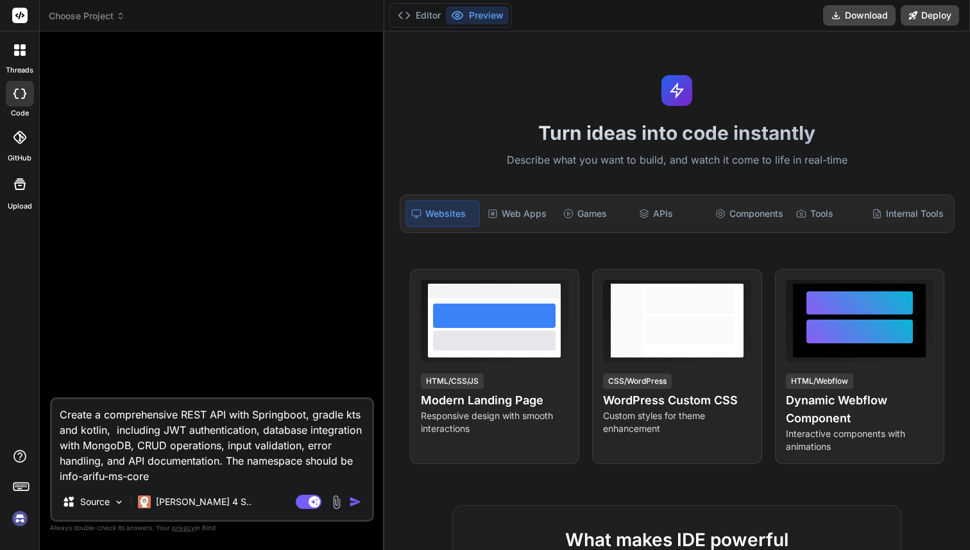
type textarea "Create a comprehensive REST API with Springboot, gradle kts and kotlin, includi…"
click at [353, 501] on img "button" at bounding box center [355, 501] width 13 height 13
type textarea "x"
